Goal: Task Accomplishment & Management: Use online tool/utility

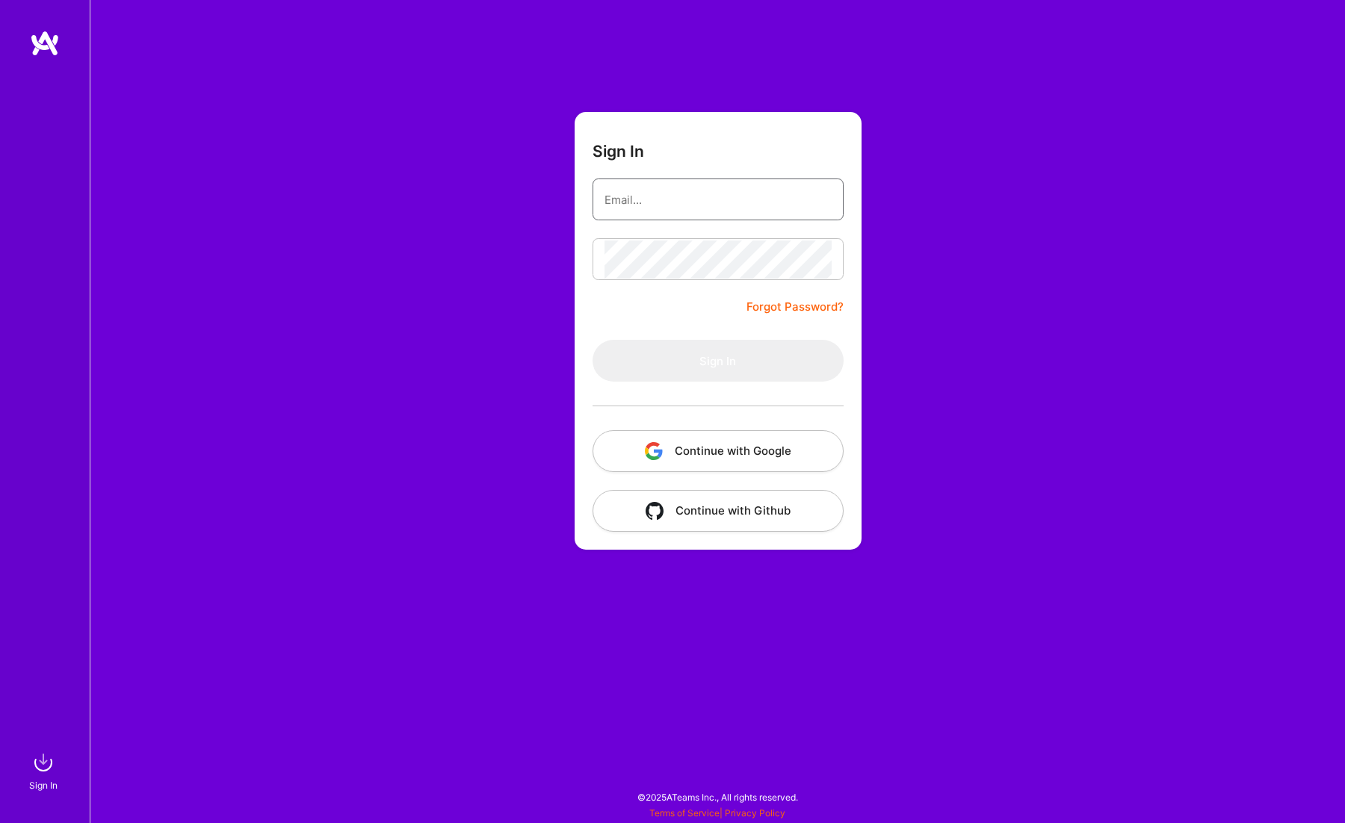
type input "[EMAIL_ADDRESS][DOMAIN_NAME]"
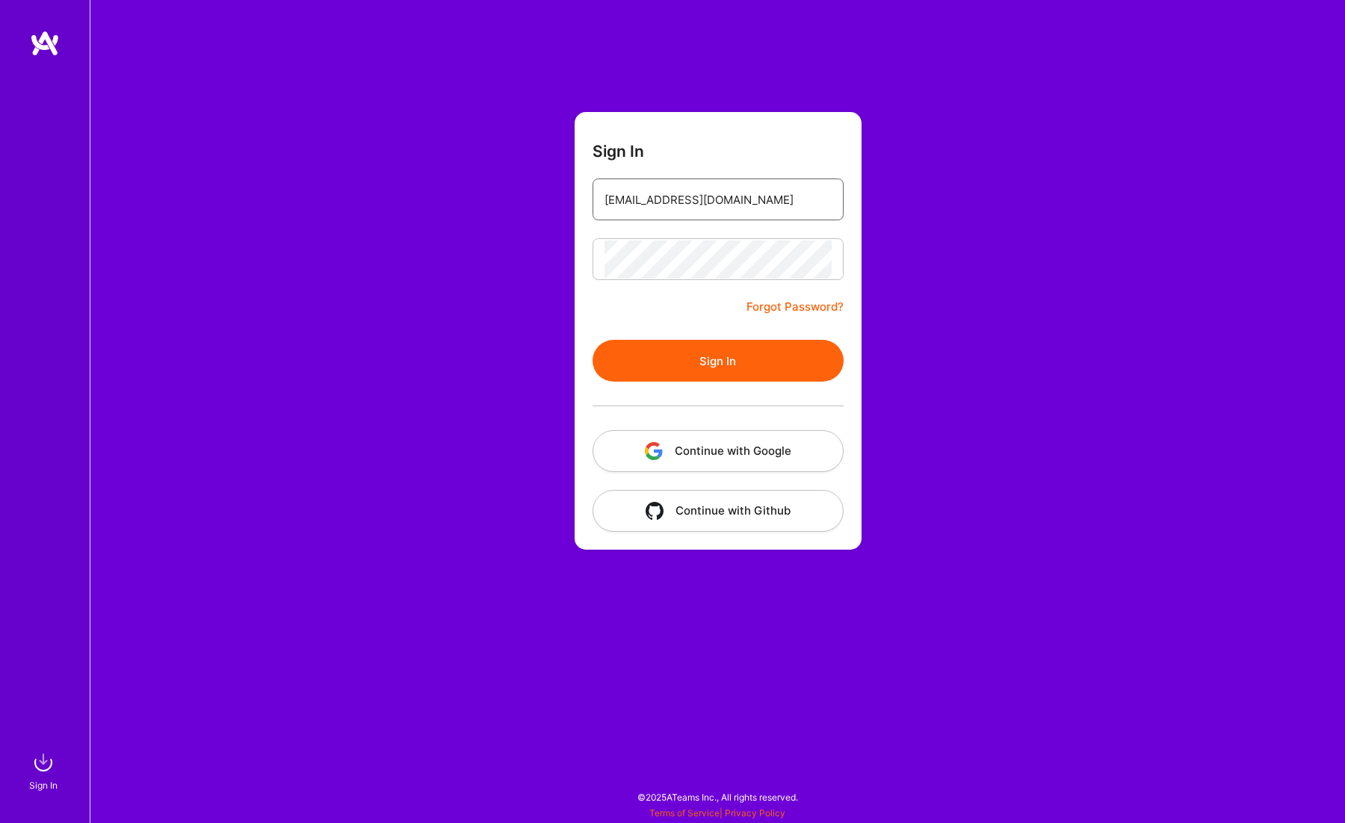
click at [675, 207] on input "[EMAIL_ADDRESS][DOMAIN_NAME]" at bounding box center [717, 200] width 227 height 38
click at [669, 347] on button "Sign In" at bounding box center [717, 361] width 251 height 42
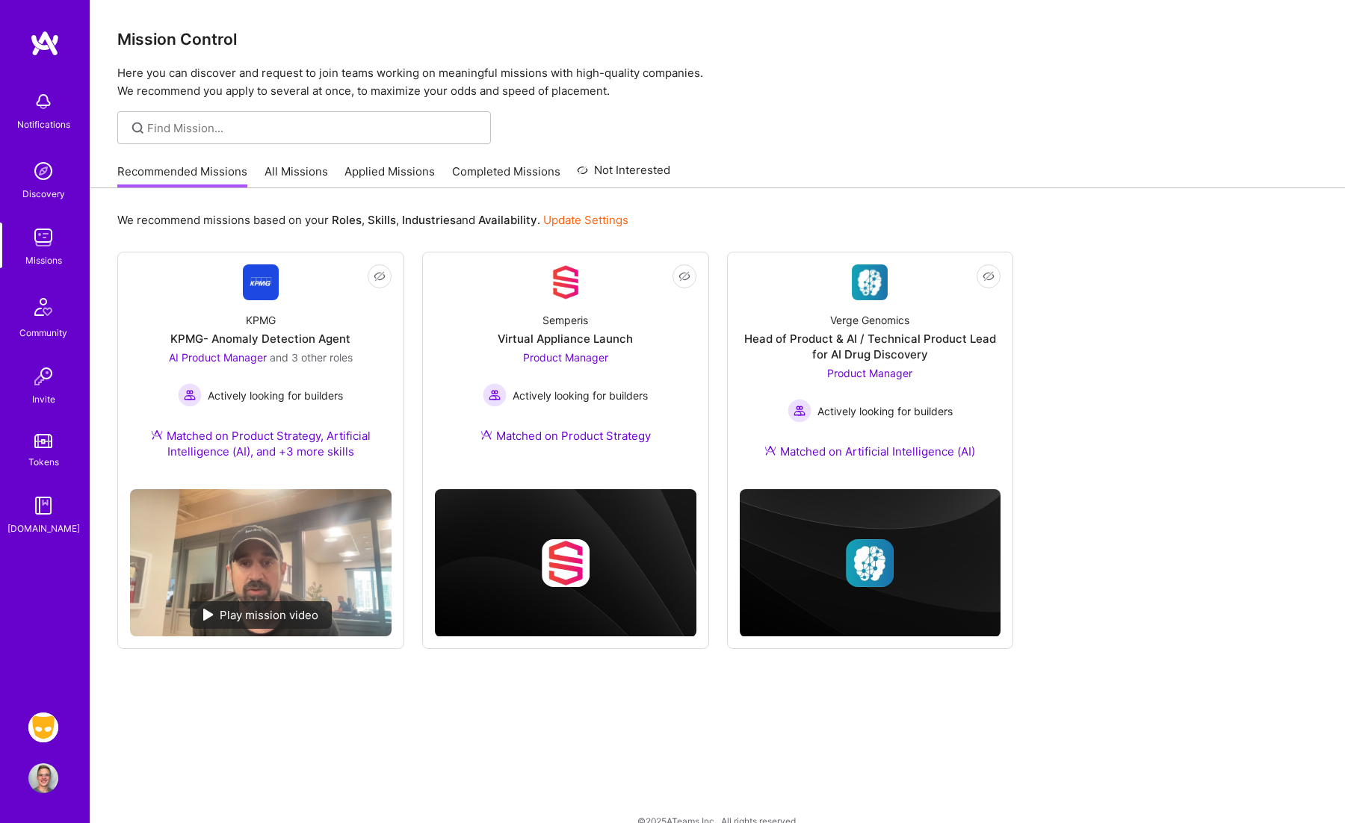
click at [40, 720] on img at bounding box center [43, 728] width 30 height 30
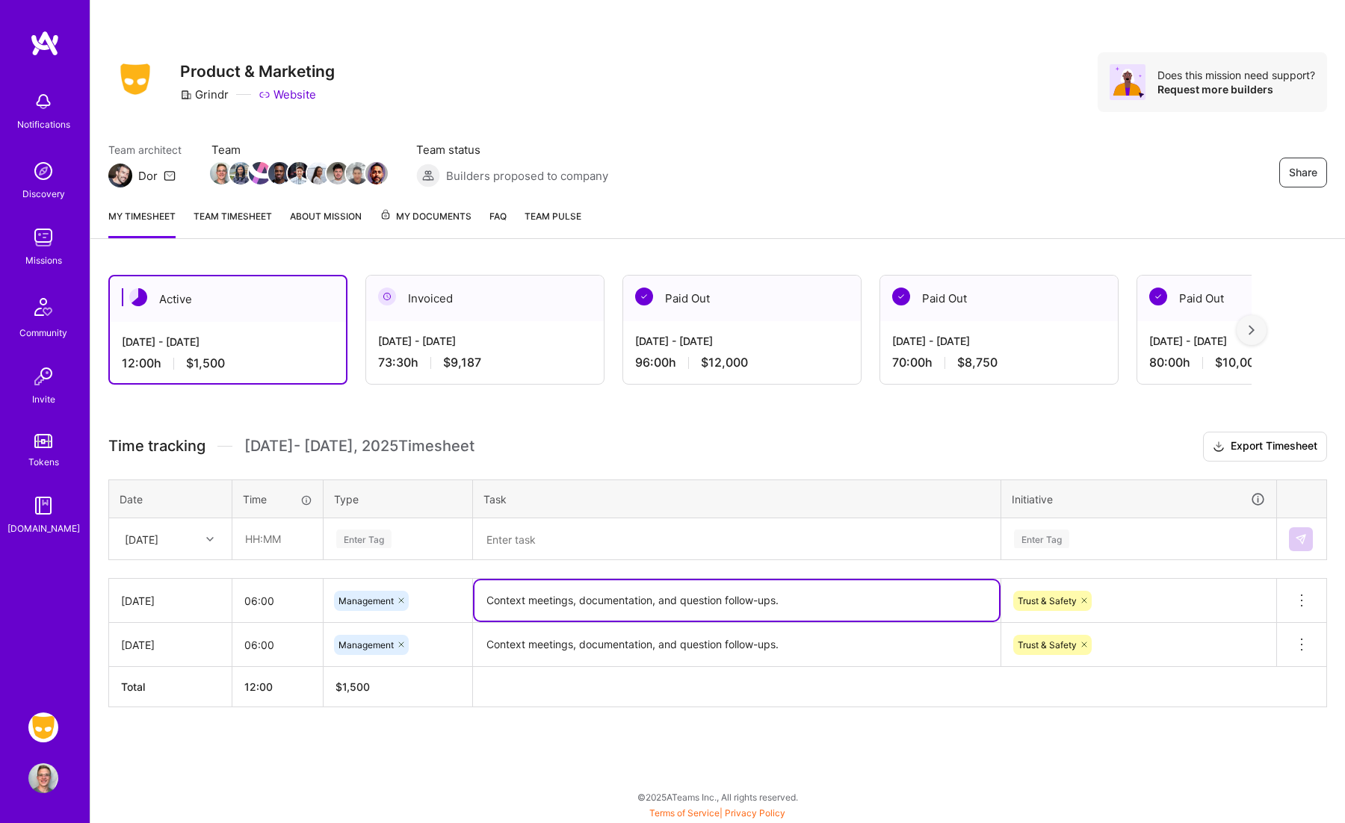
click at [838, 598] on textarea "Context meetings, documentation, and question follow-ups." at bounding box center [736, 600] width 524 height 40
click at [265, 533] on input "text" at bounding box center [277, 539] width 89 height 40
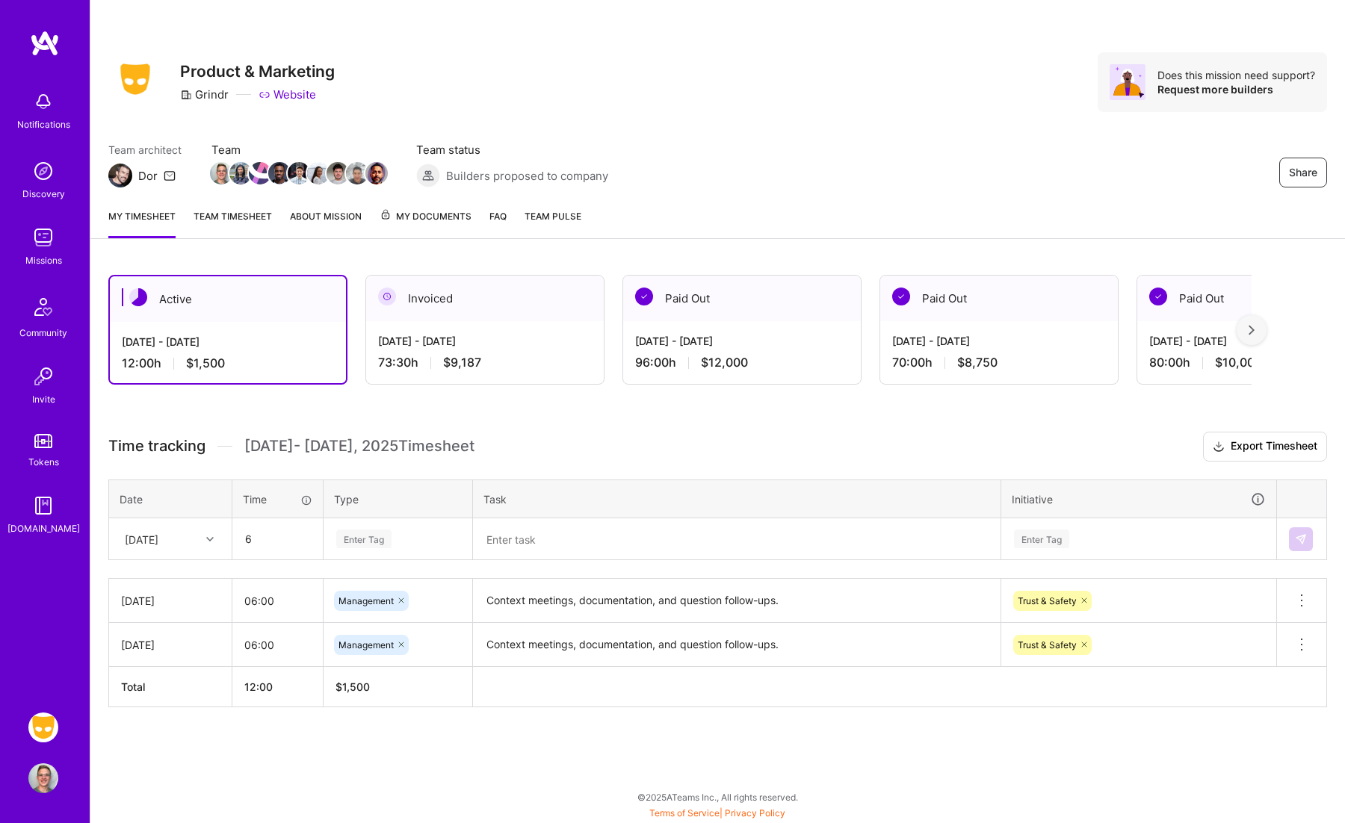
type input "06:00"
type input "man"
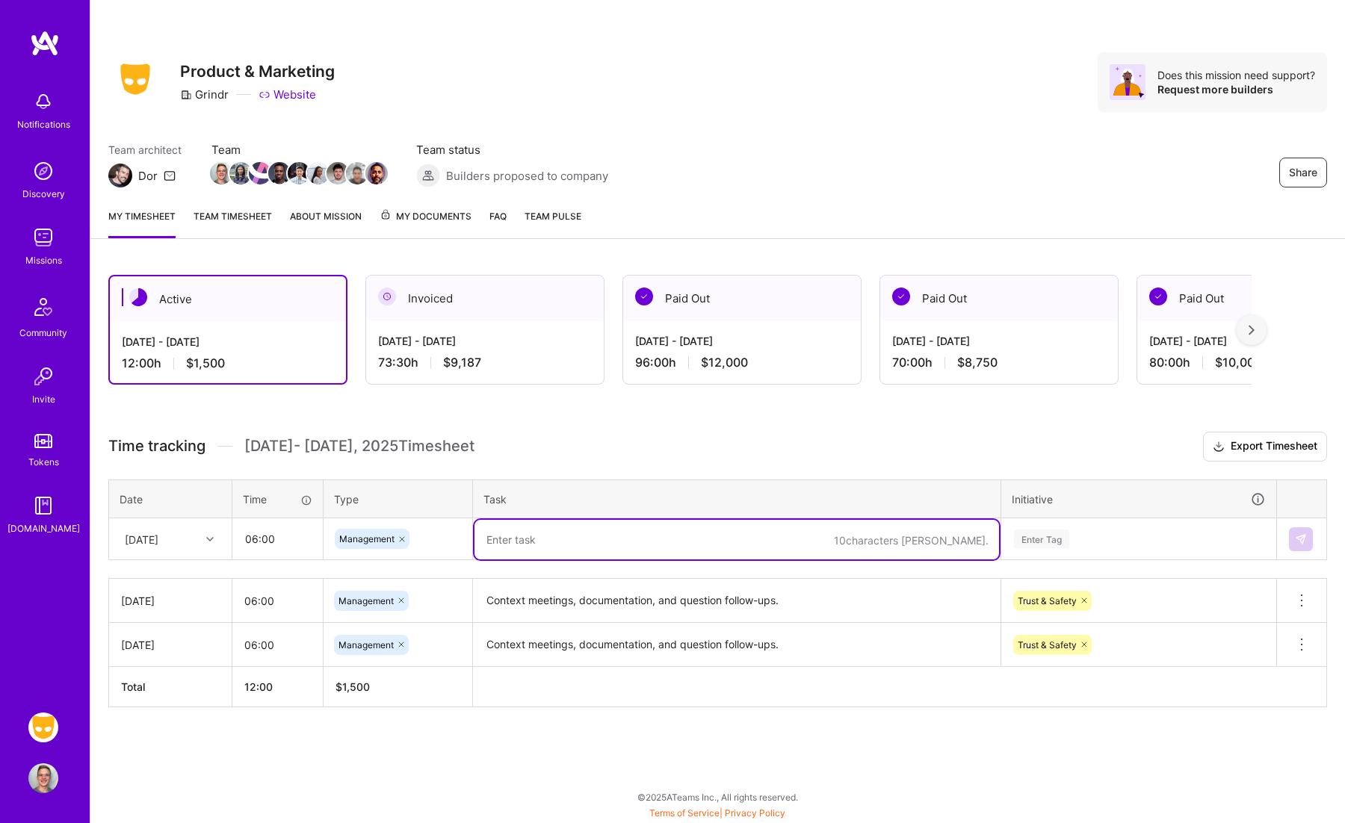
paste textarea "Context meetings, documentation, and question follow-ups."
type textarea "Context meetings, documentation, and question follow-ups."
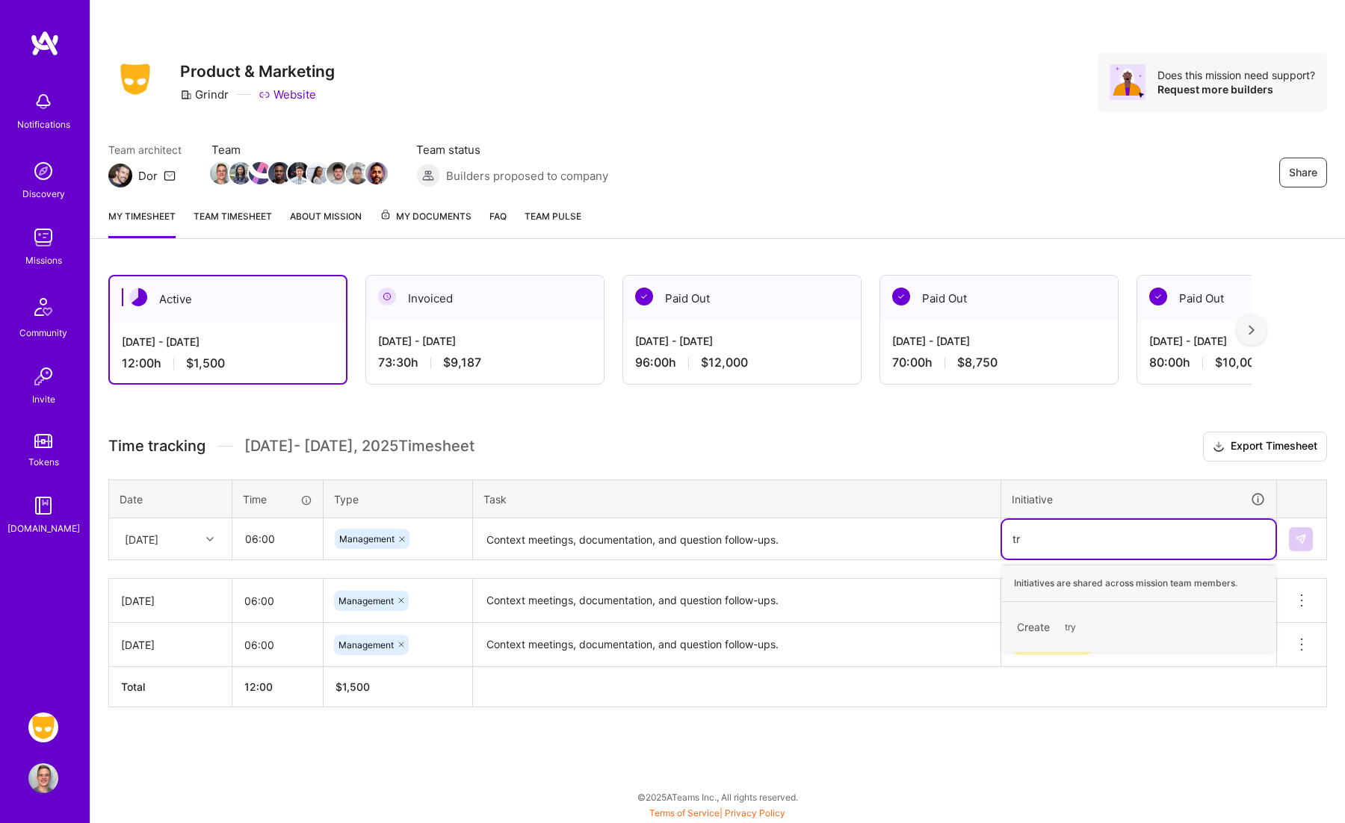
type input "tru"
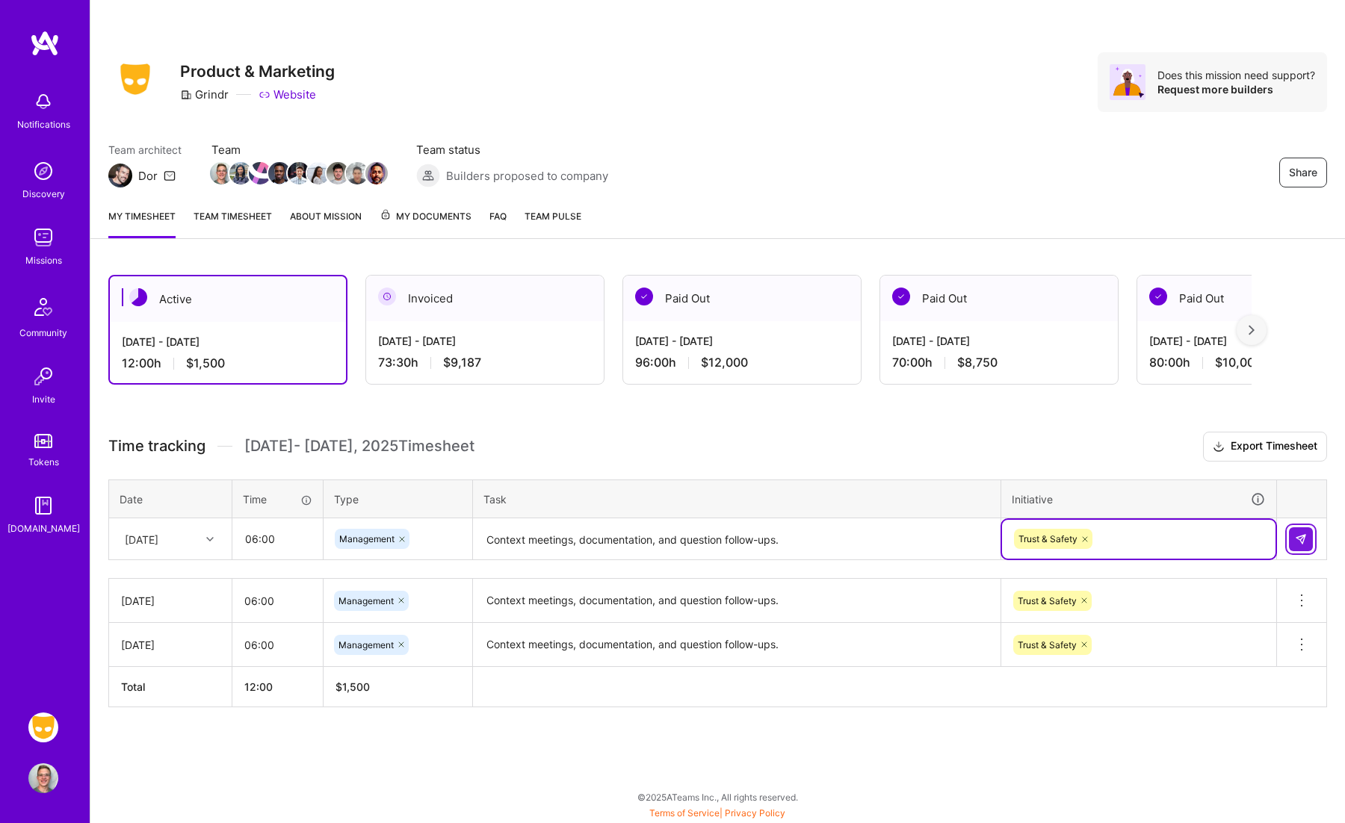
click at [1300, 542] on button at bounding box center [1301, 539] width 24 height 24
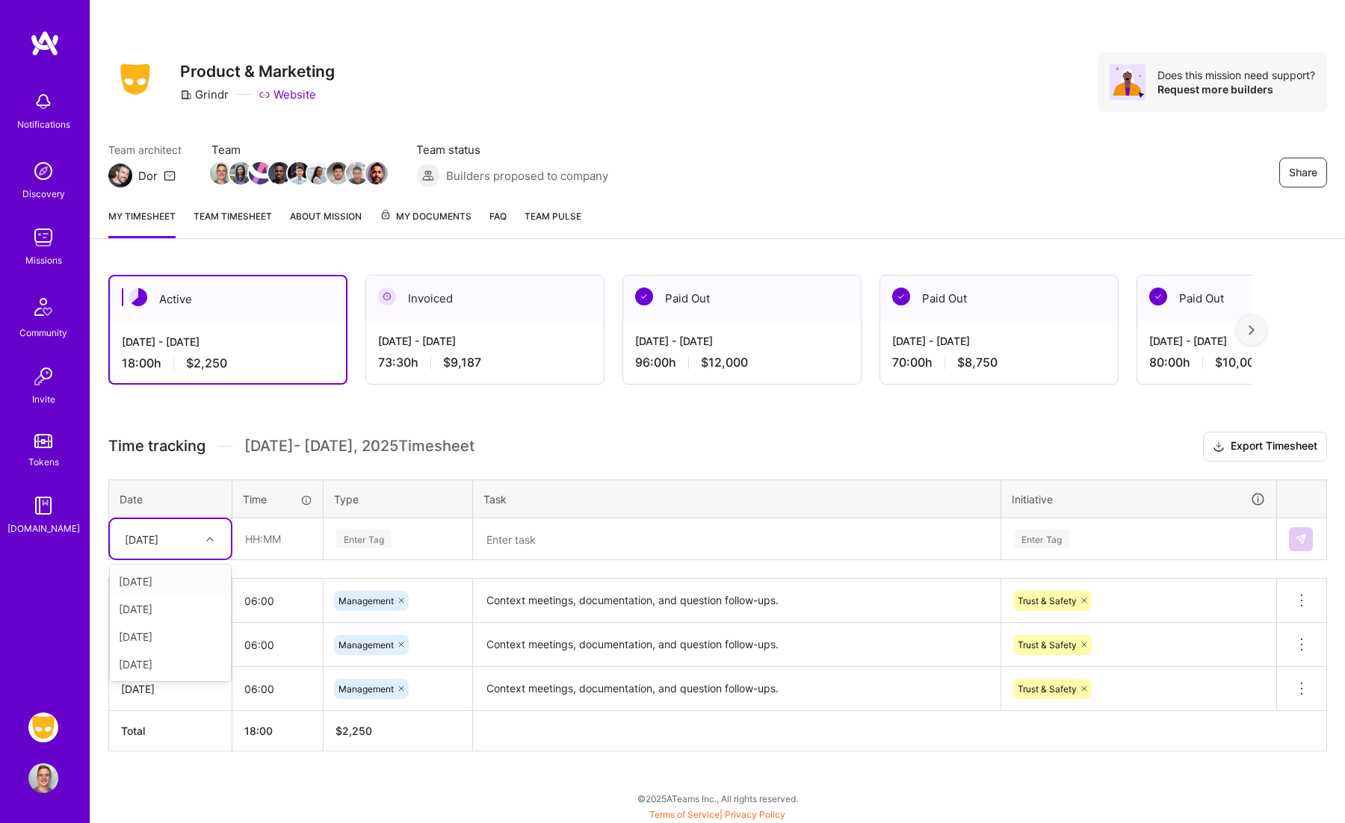
click at [196, 539] on div "[DATE]" at bounding box center [158, 539] width 83 height 25
click at [184, 605] on div "[DATE]" at bounding box center [170, 609] width 121 height 28
click at [261, 539] on input "text" at bounding box center [277, 539] width 89 height 40
type input "2"
type input "1"
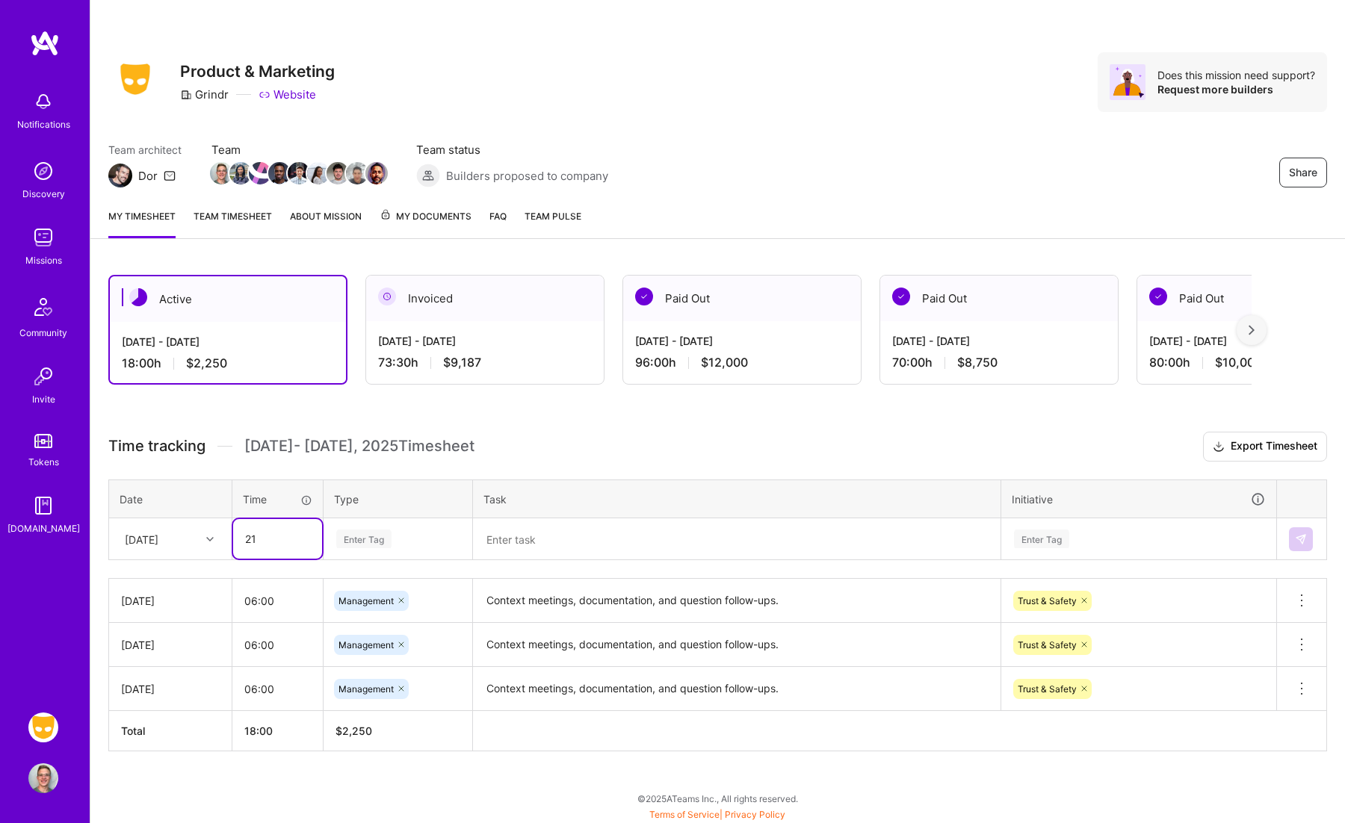
type input "2"
click at [261, 492] on div "Time" at bounding box center [277, 500] width 69 height 16
click at [273, 535] on input "12:00" at bounding box center [277, 539] width 89 height 40
type input "12:30"
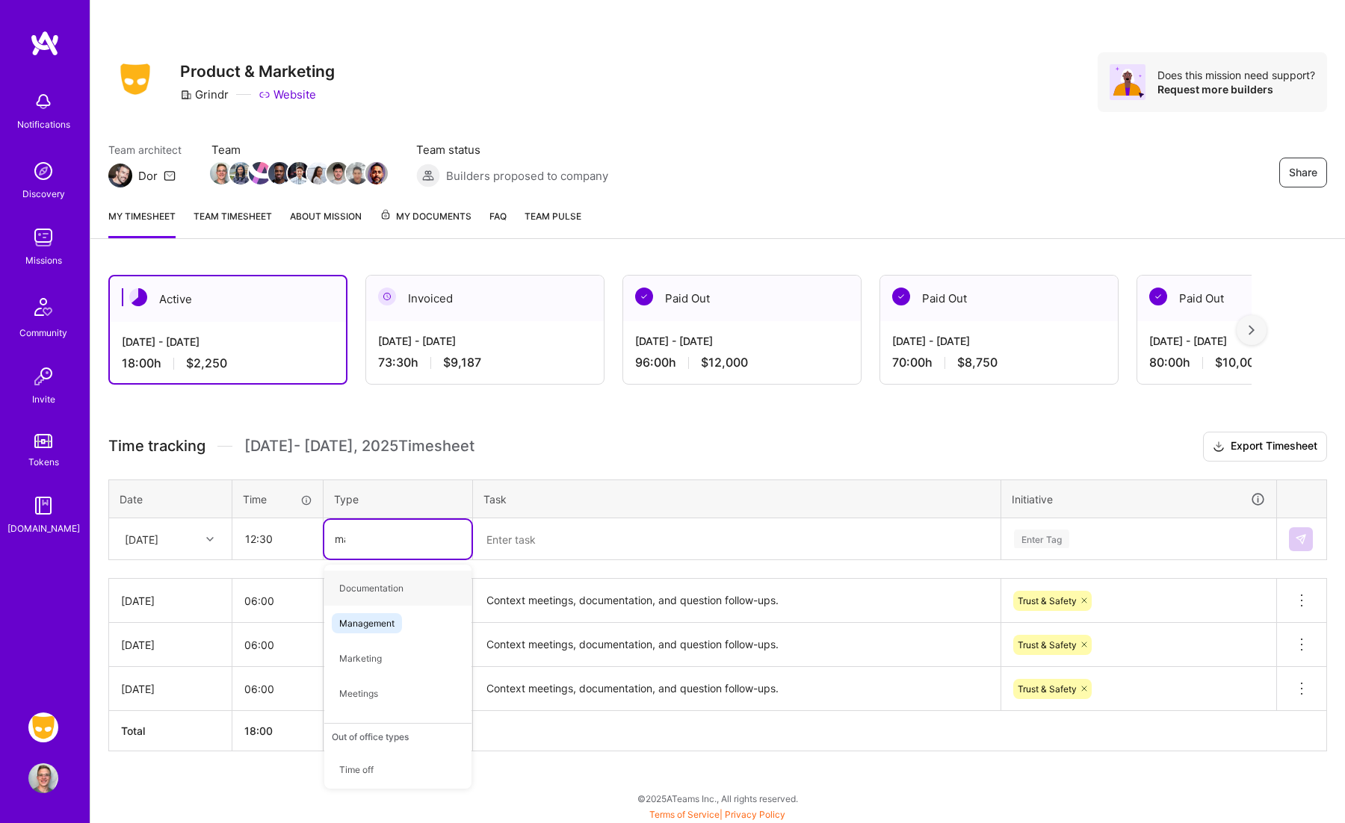
type input "man"
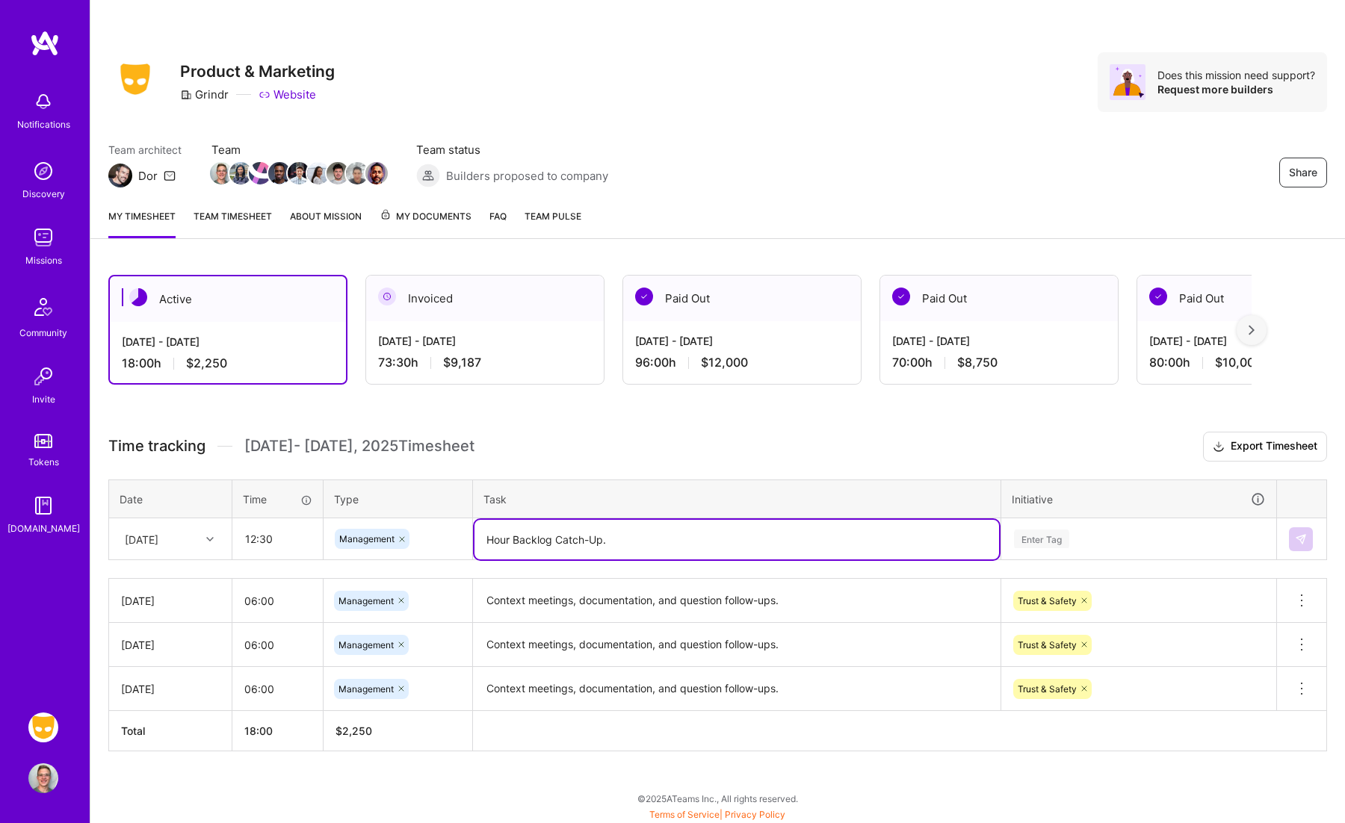
type textarea "Hour Backlog Catch-Up."
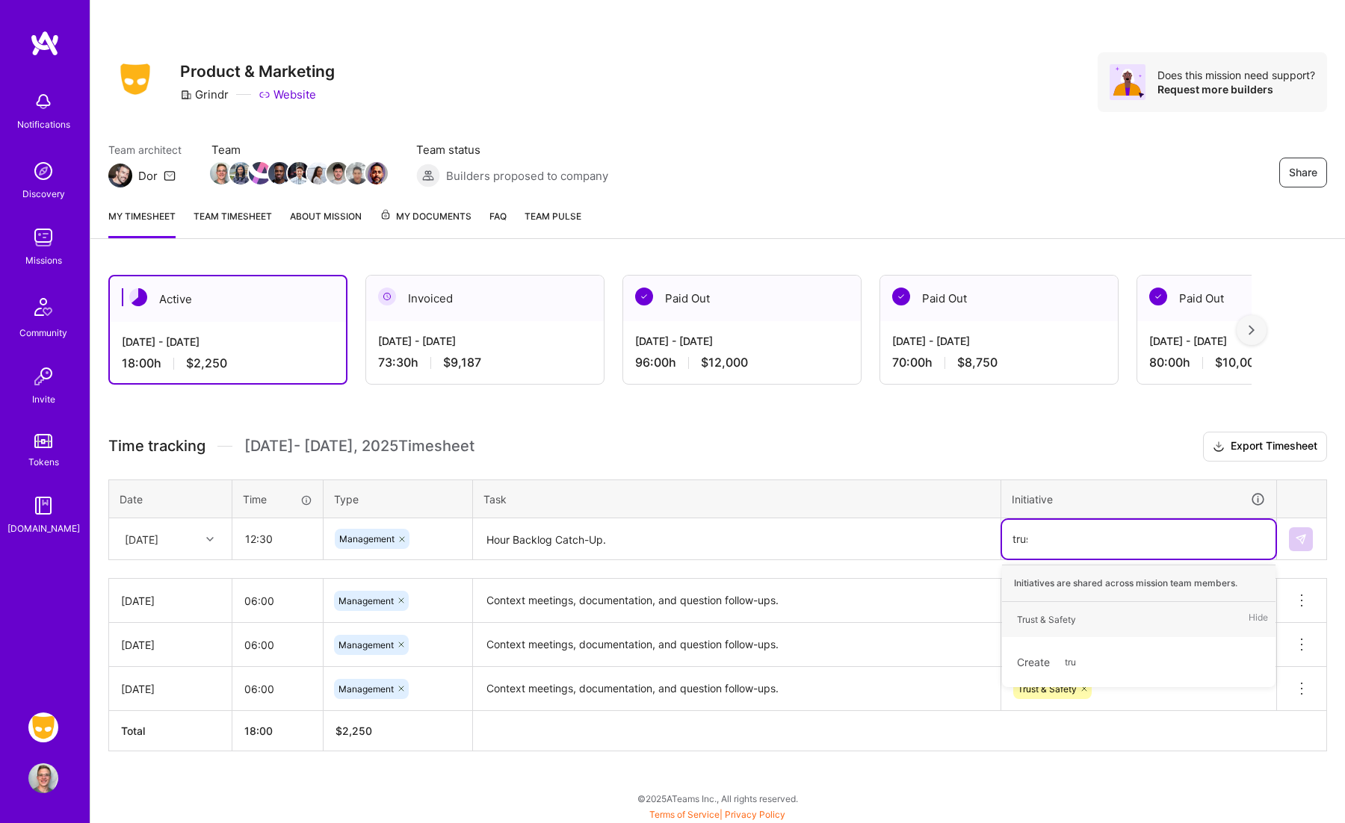
type input "trust"
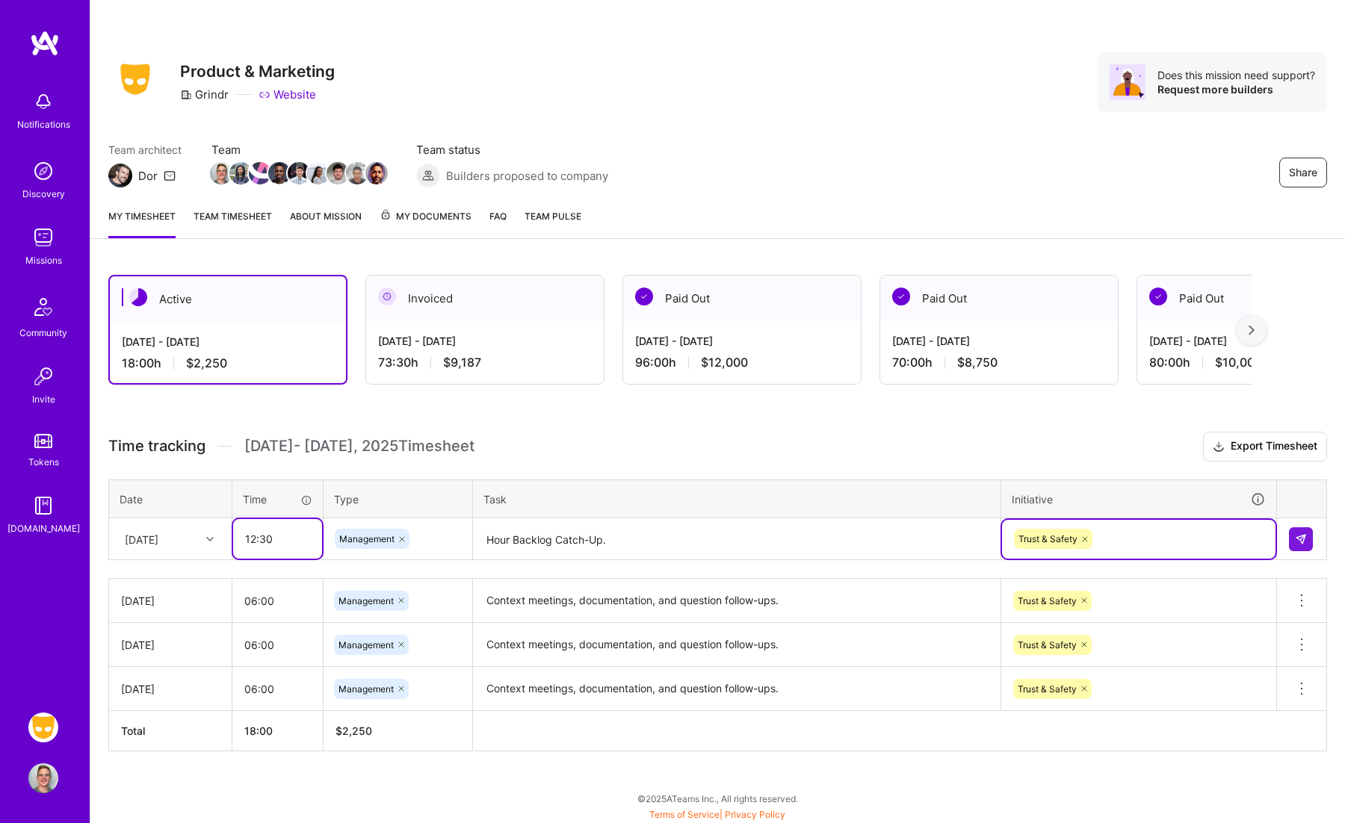
click at [282, 536] on input "12:30" at bounding box center [277, 539] width 89 height 40
click at [1295, 527] on button at bounding box center [1301, 539] width 24 height 24
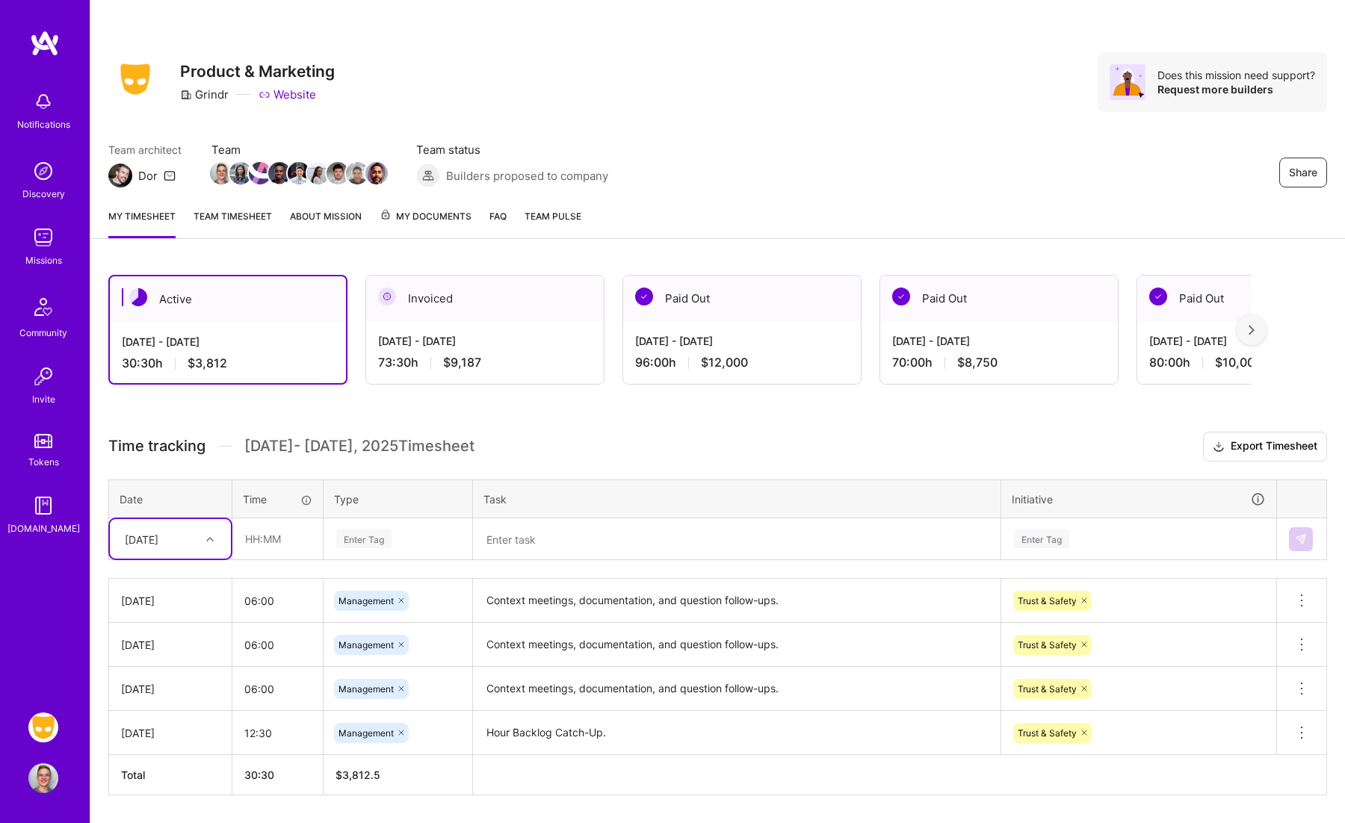
click at [173, 527] on div "[DATE]" at bounding box center [158, 539] width 83 height 25
click at [170, 581] on div "[DATE]" at bounding box center [170, 582] width 121 height 28
click at [260, 528] on input "text" at bounding box center [277, 539] width 89 height 40
click at [269, 495] on div "Time" at bounding box center [277, 500] width 69 height 16
click at [271, 536] on input "12:00" at bounding box center [277, 539] width 89 height 40
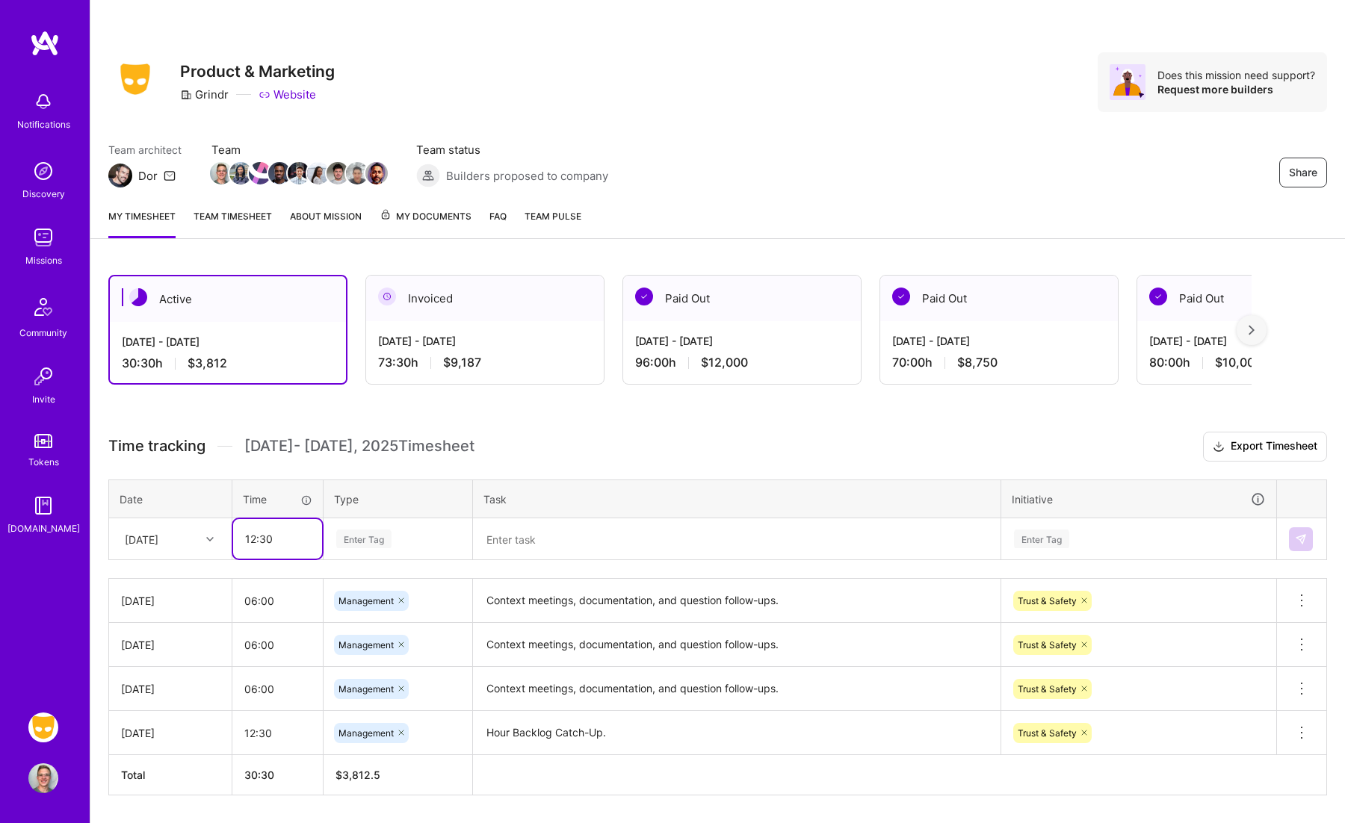
type input "12:30"
type input "man"
click at [524, 527] on textarea at bounding box center [736, 540] width 524 height 40
click at [1296, 731] on icon at bounding box center [1301, 733] width 18 height 18
click at [1274, 760] on button "Delete row" at bounding box center [1265, 758] width 78 height 37
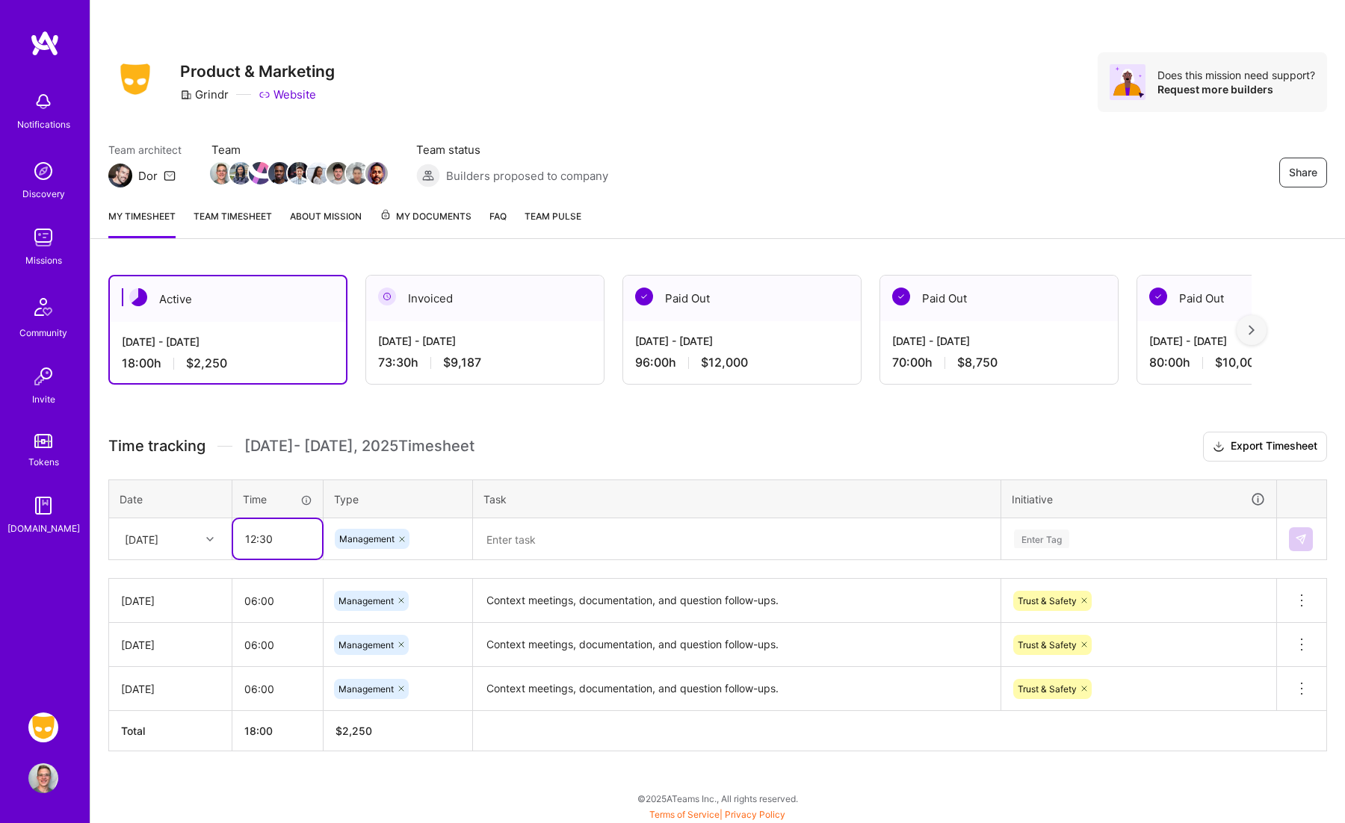
click at [295, 539] on input "12:30" at bounding box center [277, 539] width 89 height 40
type input "1"
click at [492, 417] on div "Active [DATE] - [DATE] 18:00 h $2,250 Invoiced [DATE] - [DATE] 73:30 h $9,187 P…" at bounding box center [717, 541] width 1254 height 568
